Goal: Transaction & Acquisition: Purchase product/service

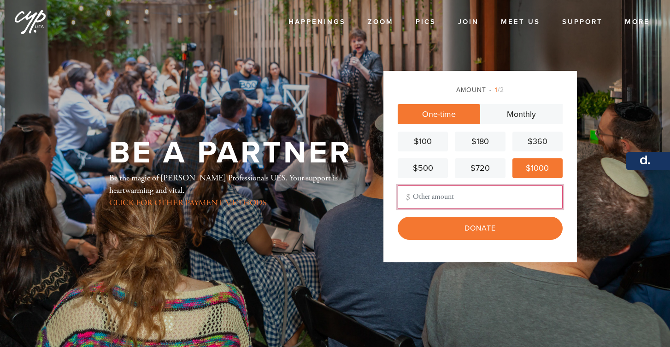
click at [503, 194] on input "Other Amount" at bounding box center [479, 197] width 165 height 23
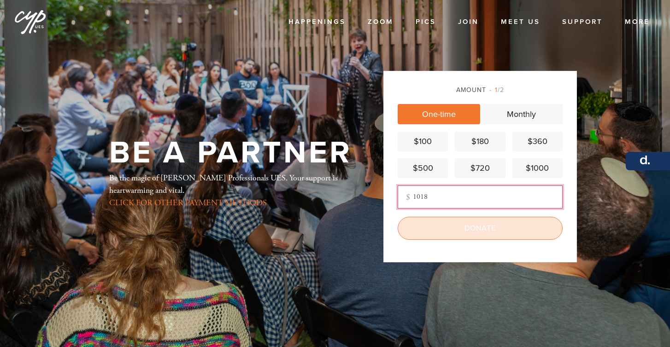
type input "1018"
click at [512, 235] on input "Donate" at bounding box center [479, 228] width 165 height 23
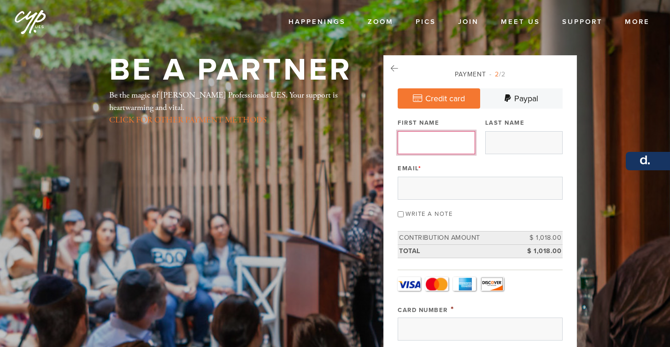
click at [456, 138] on input "First Name" at bounding box center [435, 142] width 77 height 23
type input "Bianca"
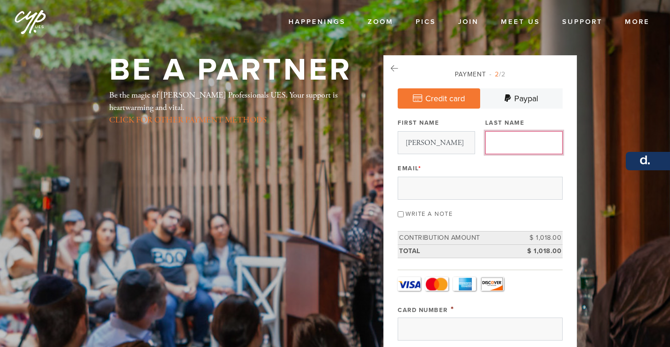
type input "Sitzer"
type input "sitzerbianca@gmail.com"
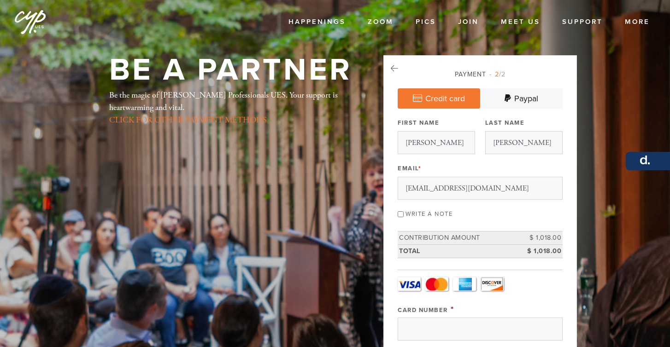
type input "265 E 66th St"
type input "New York"
type input "United States"
type input "Alabama"
type input "10065-6490"
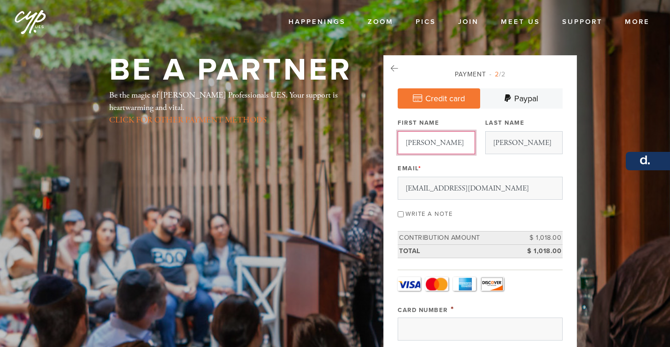
scroll to position [476, 0]
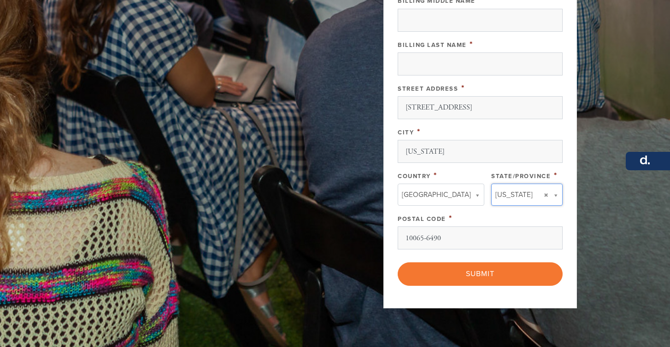
type input "Alabama"
type input "United States"
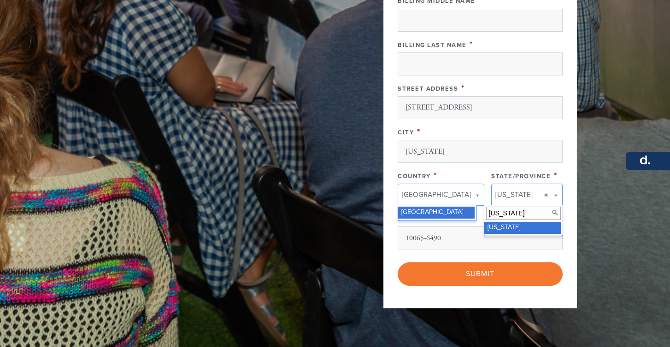
click at [503, 216] on input "Alabama" at bounding box center [523, 213] width 75 height 13
click at [545, 195] on link "Alabama" at bounding box center [526, 195] width 71 height 22
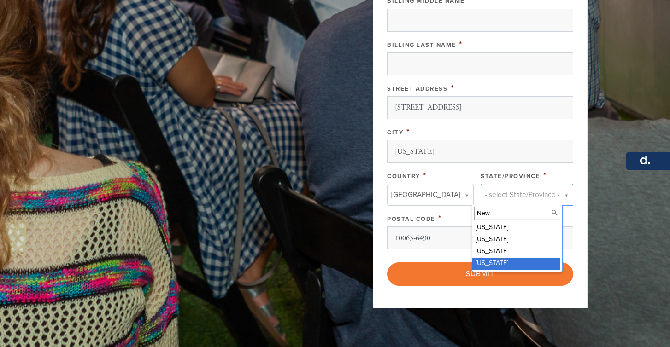
type input "New"
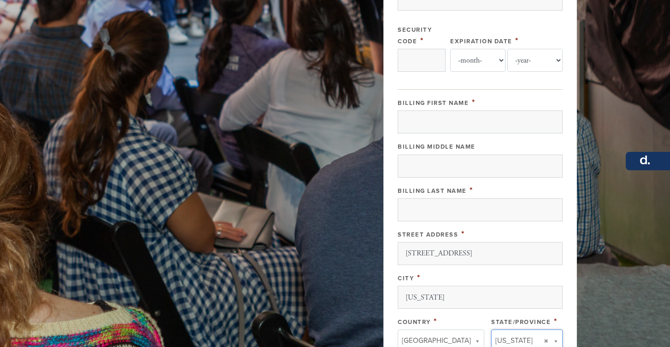
scroll to position [326, 0]
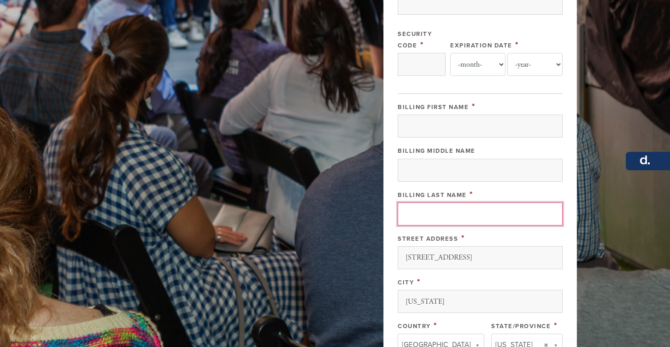
click at [473, 214] on input "Billing Last Name" at bounding box center [479, 214] width 165 height 23
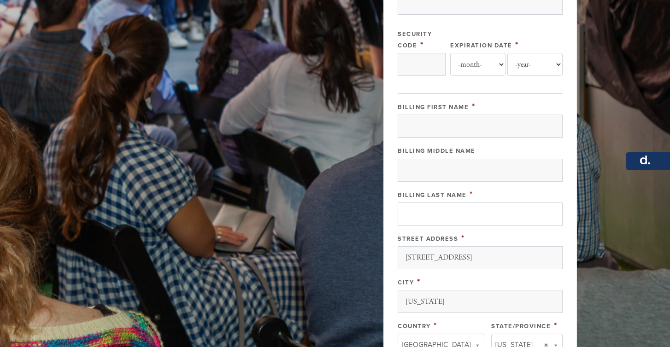
type input "4147202489918498"
type input "906"
select select "3"
select select "2029"
type input "Bianca"
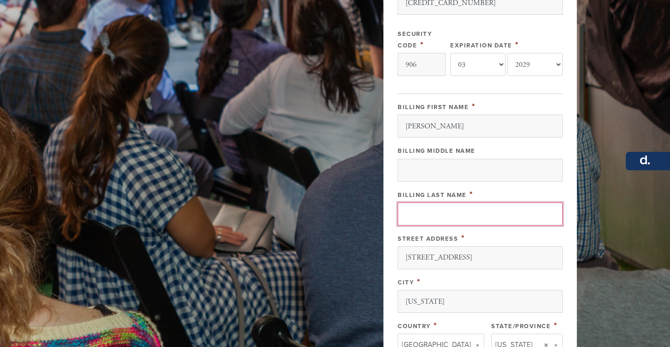
type input "Sitzer"
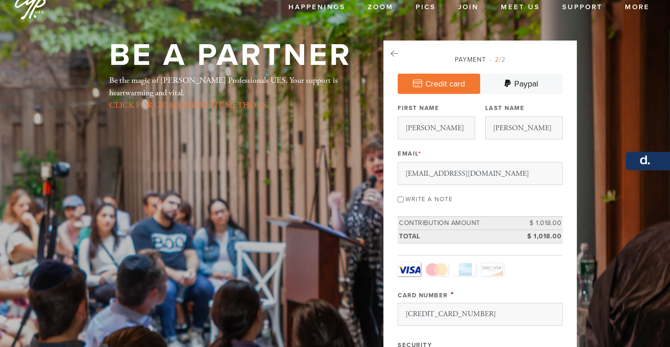
scroll to position [14, 0]
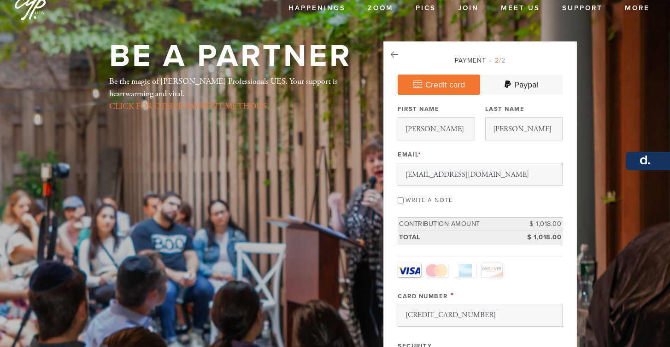
click at [425, 200] on label "Write a note" at bounding box center [428, 200] width 47 height 7
click at [403, 200] on input "Write a note" at bounding box center [400, 201] width 6 height 6
checkbox input "true"
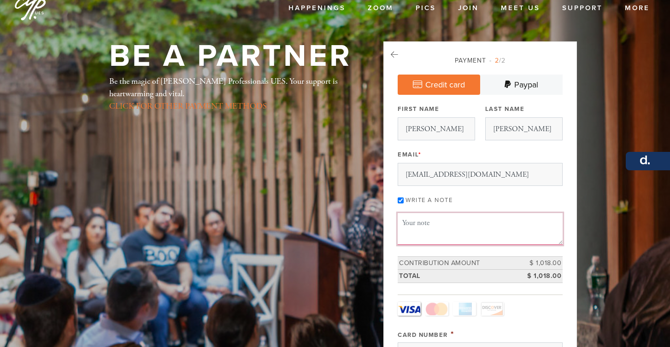
click at [426, 229] on textarea "Message or dedication" at bounding box center [479, 228] width 165 height 31
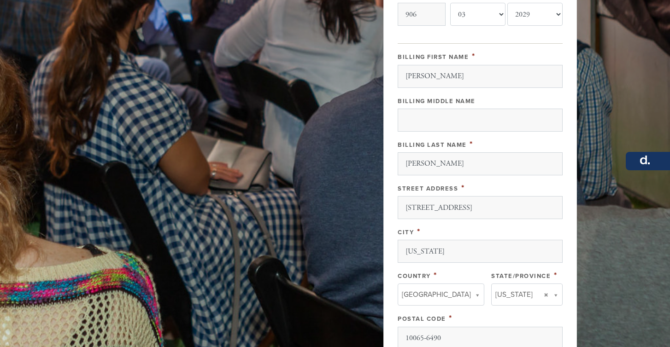
scroll to position [415, 0]
type textarea "Thank you for being a pocket of depth and good. Tizku le mitzvot!"
click at [430, 205] on input "265 E 66th St" at bounding box center [479, 207] width 165 height 23
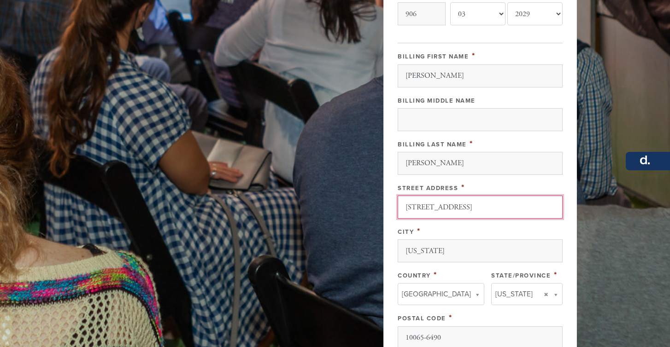
click at [430, 205] on input "265 E 66th St" at bounding box center [479, 207] width 165 height 23
type input "430 sunset drive"
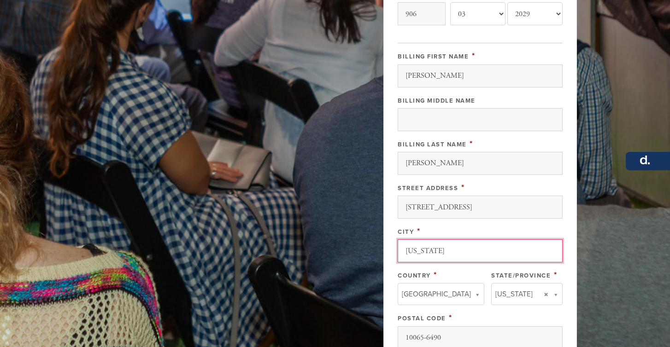
click at [415, 251] on input "New York" at bounding box center [479, 251] width 165 height 23
type input "Hallandale"
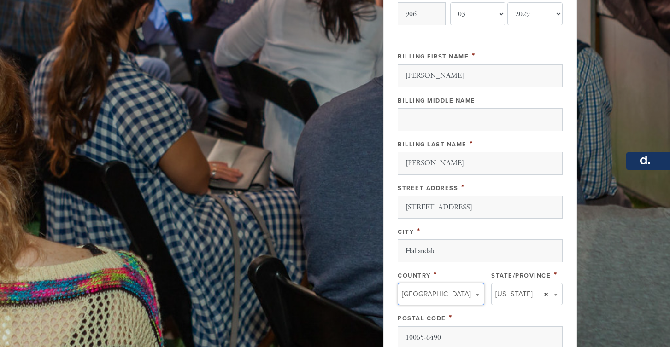
click at [544, 294] on link "New York" at bounding box center [526, 294] width 71 height 22
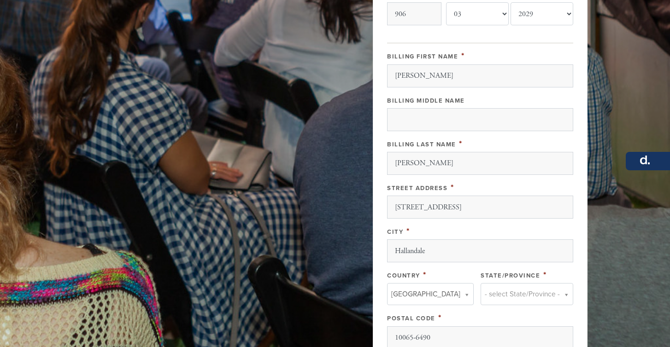
drag, startPoint x: 544, startPoint y: 294, endPoint x: 537, endPoint y: 294, distance: 7.4
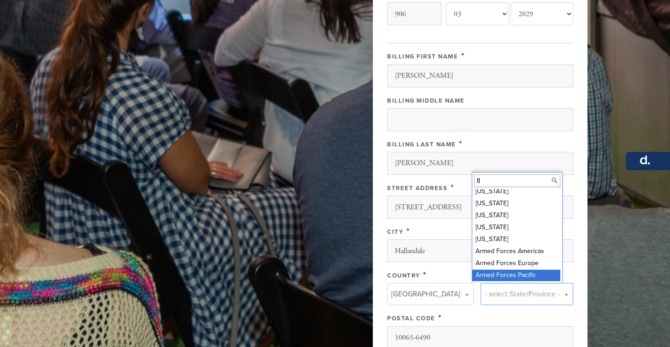
scroll to position [0, 0]
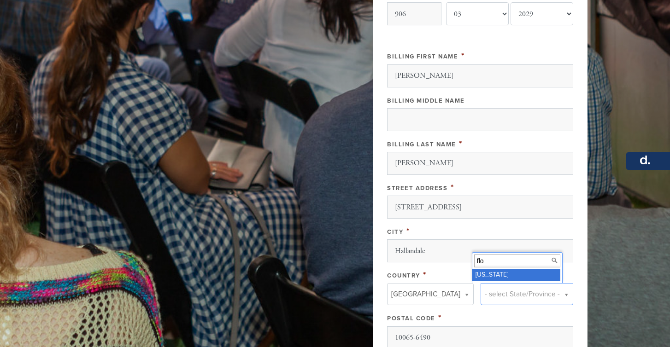
type input "flo"
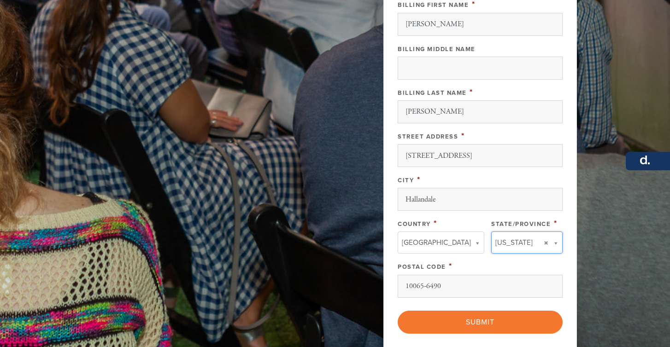
scroll to position [466, 0]
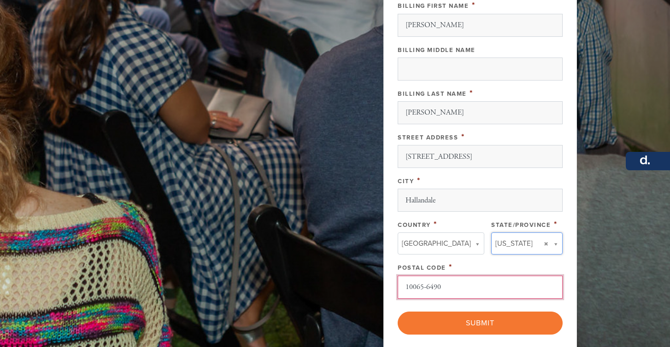
click at [477, 292] on input "10065-6490" at bounding box center [479, 287] width 165 height 23
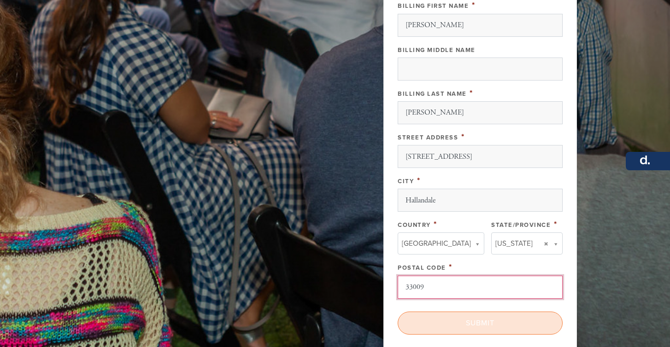
type input "33009"
click at [497, 327] on input "Submit" at bounding box center [479, 323] width 165 height 23
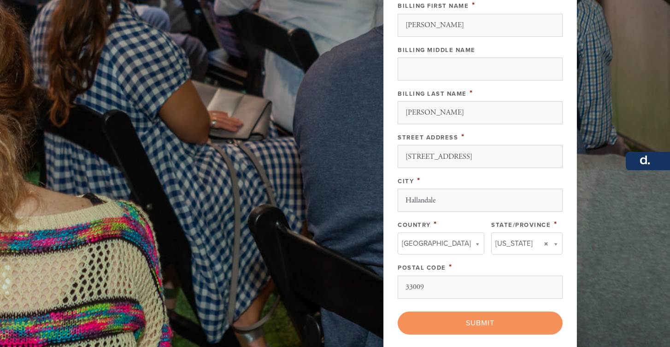
click at [492, 319] on div "< Previous Page Submit" at bounding box center [479, 323] width 165 height 23
click at [478, 321] on div "< Previous Page Submit" at bounding box center [479, 323] width 165 height 23
